Goal: Browse casually

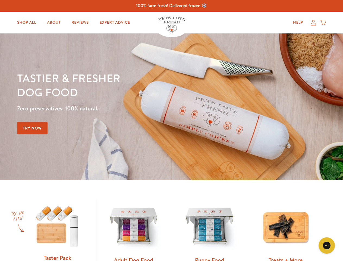
click at [171, 130] on div "Tastier & fresher dog food Zero preservatives. 100% natural. Try Now" at bounding box center [120, 107] width 206 height 72
click at [327, 245] on icon "Gorgias live chat" at bounding box center [326, 244] width 5 height 5
